Goal: Information Seeking & Learning: Learn about a topic

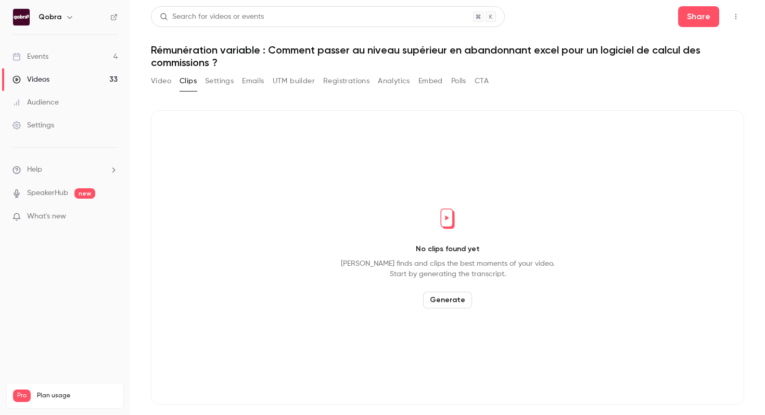
click at [94, 60] on link "Events 4" at bounding box center [65, 56] width 130 height 23
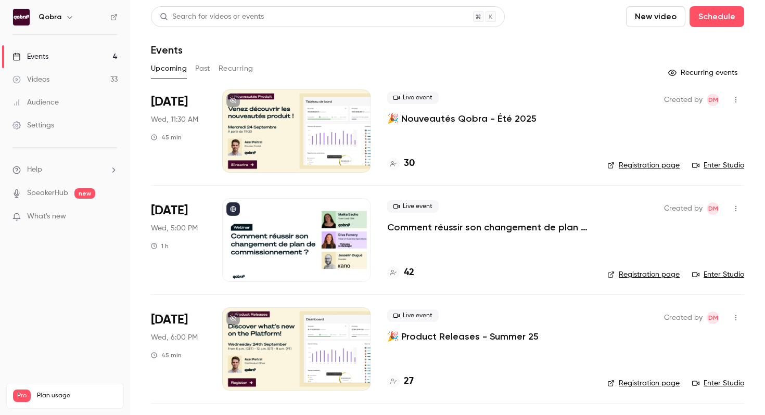
scroll to position [103, 0]
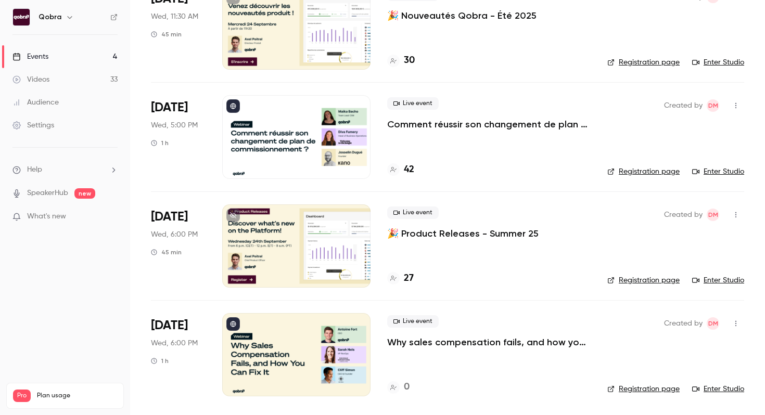
click at [411, 169] on h4 "42" at bounding box center [409, 170] width 10 height 14
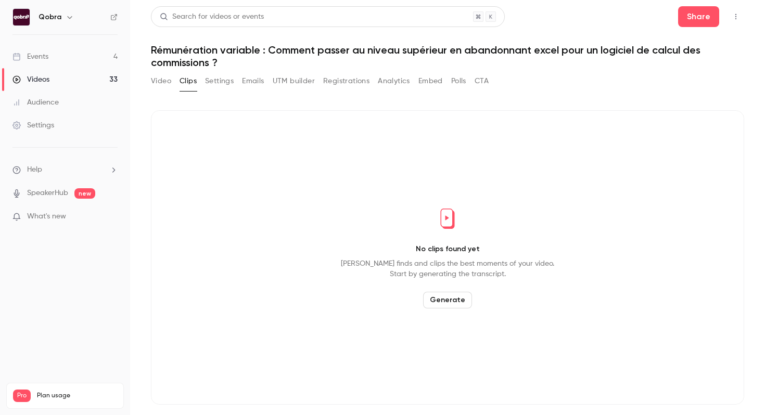
click at [90, 56] on link "Events 4" at bounding box center [65, 56] width 130 height 23
click at [78, 62] on link "Events 4" at bounding box center [65, 56] width 130 height 23
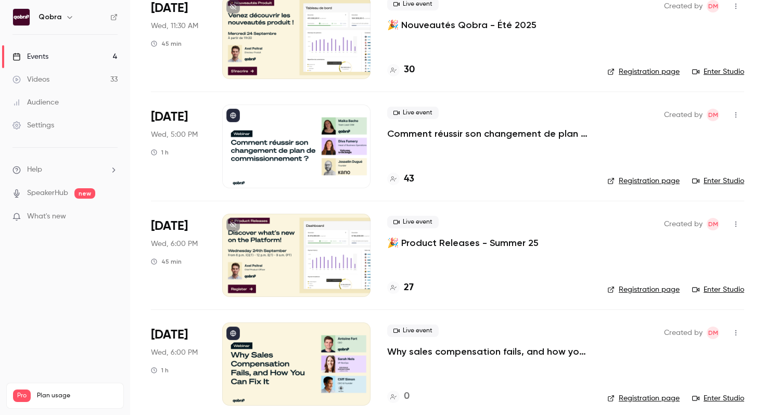
scroll to position [103, 0]
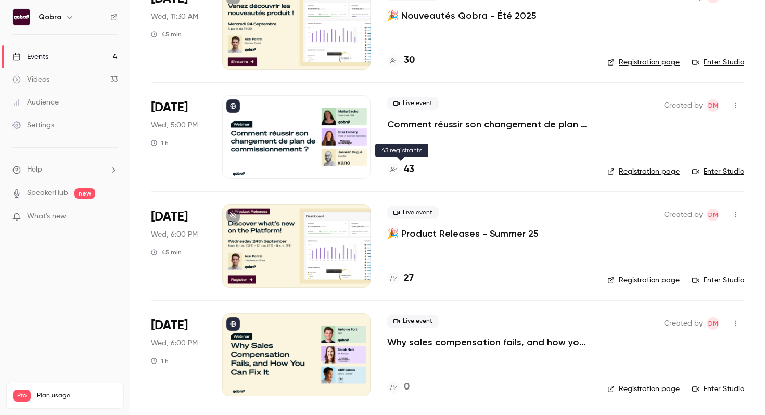
click at [413, 170] on h4 "43" at bounding box center [409, 170] width 10 height 14
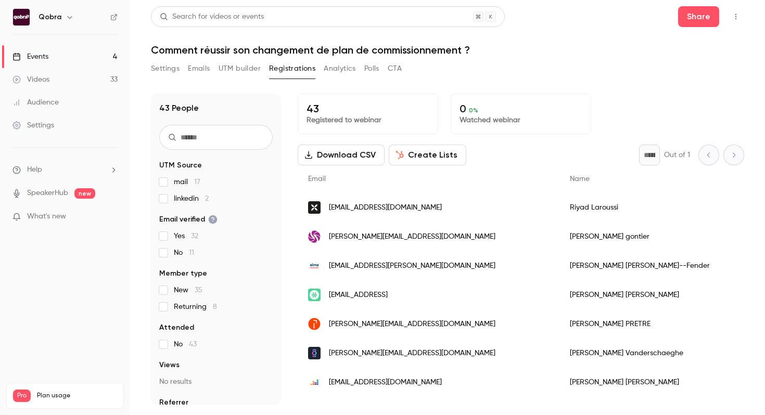
click at [106, 53] on link "Events 4" at bounding box center [65, 56] width 130 height 23
